Goal: Transaction & Acquisition: Purchase product/service

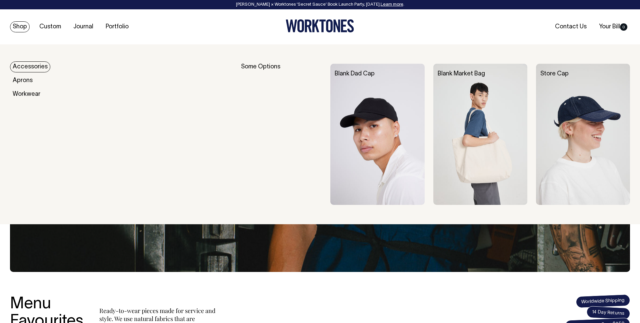
click at [38, 68] on link "Accessories" at bounding box center [30, 66] width 40 height 11
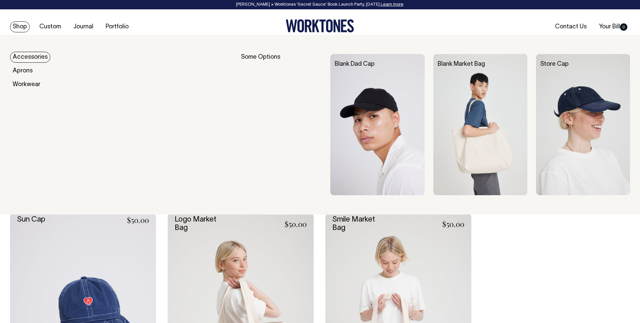
scroll to position [583, 0]
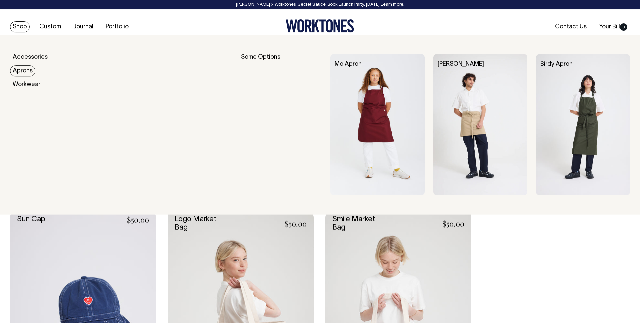
click at [370, 75] on img at bounding box center [377, 124] width 94 height 141
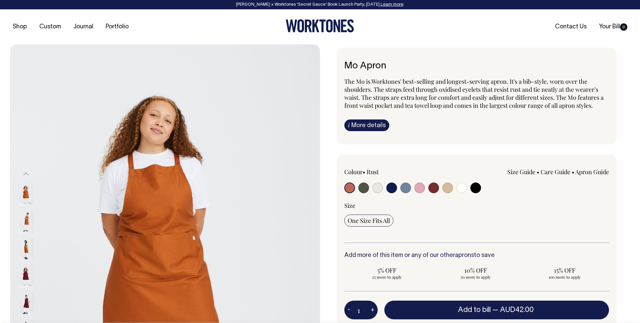
click at [366, 189] on input "radio" at bounding box center [363, 187] width 11 height 11
radio input "true"
select select "Olive"
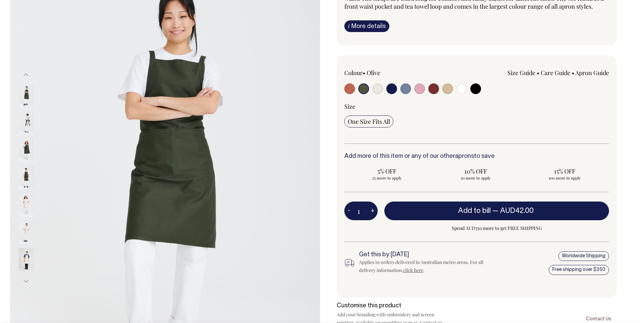
scroll to position [99, 0]
drag, startPoint x: 362, startPoint y: 212, endPoint x: 349, endPoint y: 211, distance: 13.0
click at [349, 211] on div "1 - +" at bounding box center [360, 210] width 33 height 19
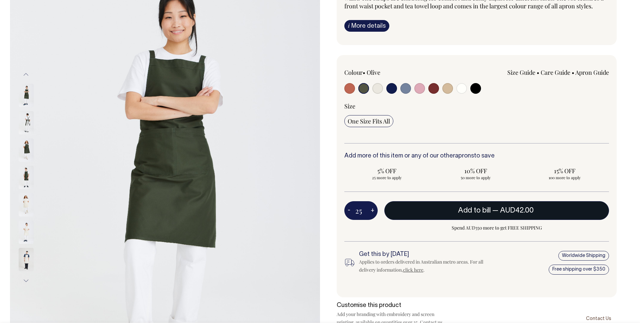
type input "25"
radio input "true"
type input "25"
click at [485, 210] on button "Add to bill — AUD42.00" at bounding box center [496, 210] width 225 height 19
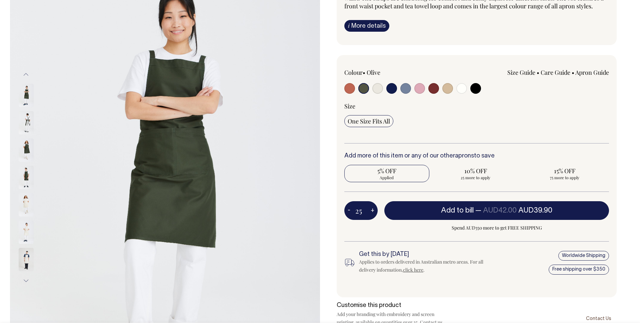
type input "1"
radio input "false"
type input "1"
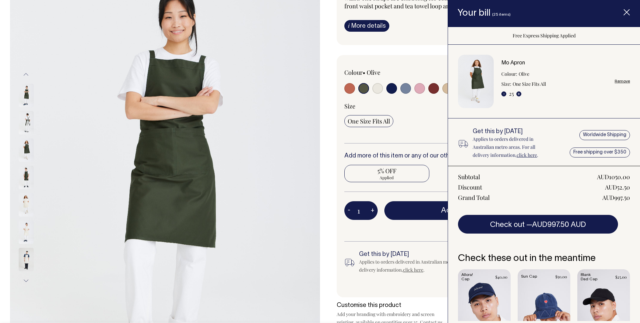
scroll to position [0, 0]
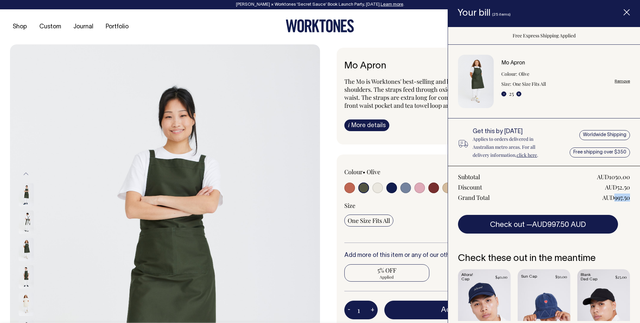
drag, startPoint x: 614, startPoint y: 199, endPoint x: 630, endPoint y: 199, distance: 16.0
click at [630, 199] on div "AUD997.50" at bounding box center [617, 197] width 28 height 8
copy div "997.50"
click at [625, 81] on link "Remove" at bounding box center [622, 81] width 15 height 4
radio input "false"
